Goal: Task Accomplishment & Management: Complete application form

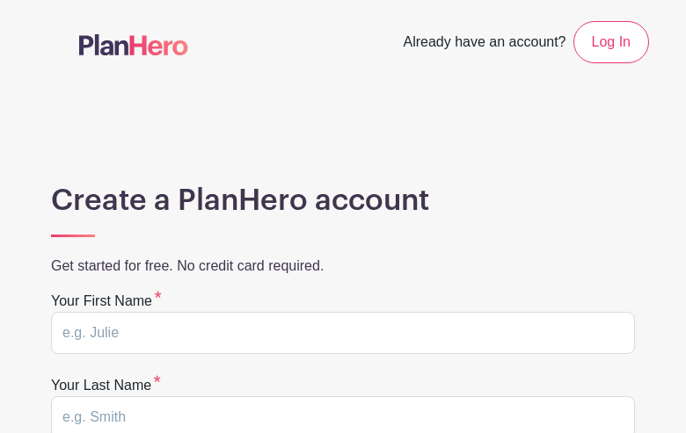
type input "TfByyRAdCn"
type input "kwPhAOOMbfvPHMCu"
type input "terri.mcmillan5@gmail.com"
